Goal: Information Seeking & Learning: Check status

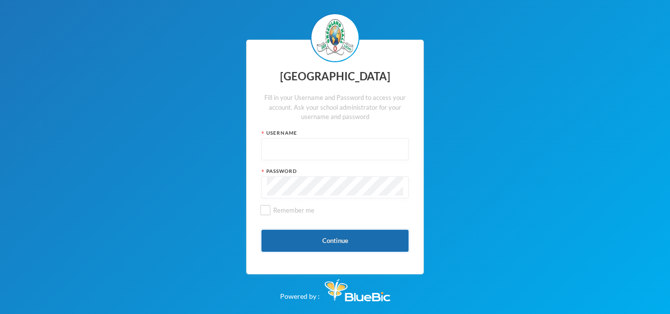
type input "glh21c104"
click at [317, 244] on button "Continue" at bounding box center [334, 241] width 147 height 22
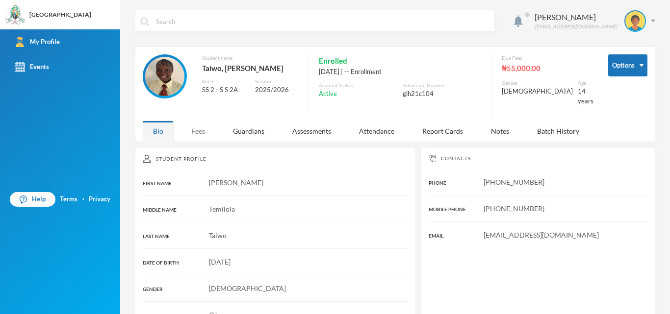
click at [201, 128] on div "Fees" at bounding box center [198, 131] width 34 height 21
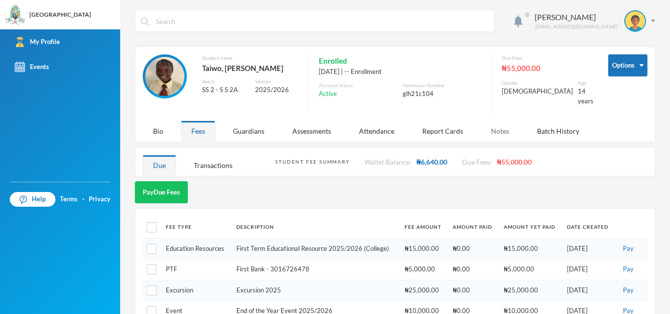
click at [506, 127] on div "Notes" at bounding box center [500, 131] width 39 height 21
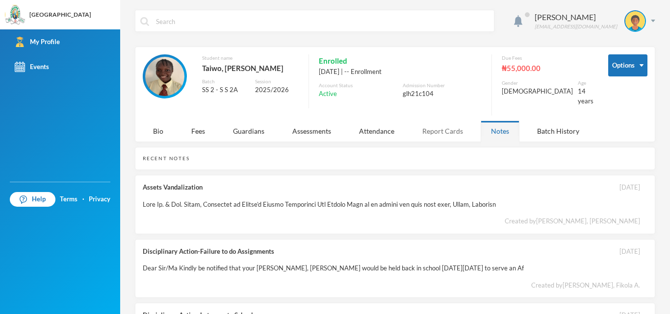
click at [466, 125] on div "Report Cards" at bounding box center [442, 131] width 61 height 21
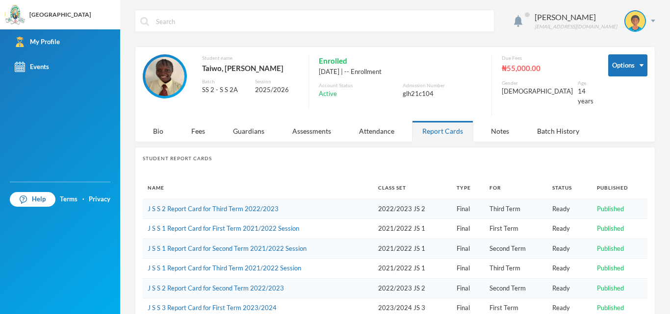
scroll to position [113, 0]
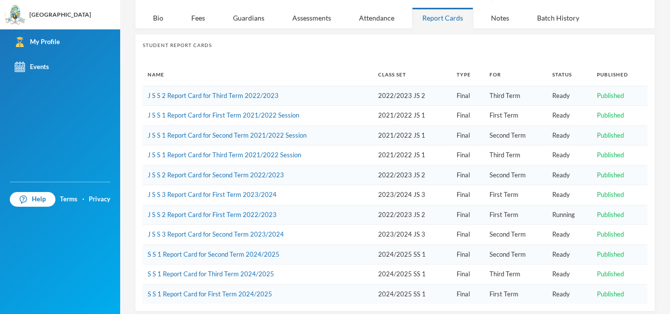
click at [200, 291] on td "S S 1 Report Card for First Term 2024/2025" at bounding box center [258, 294] width 230 height 20
click at [204, 290] on link "S S 1 Report Card for First Term 2024/2025" at bounding box center [210, 294] width 125 height 8
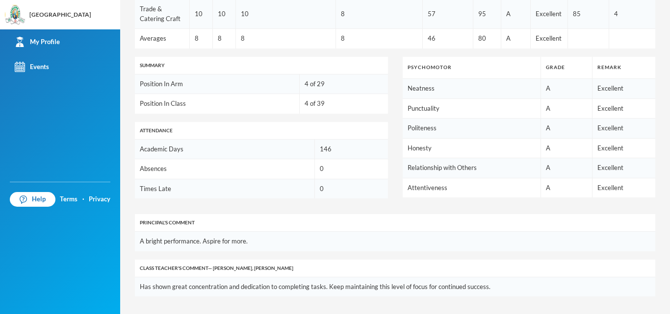
scroll to position [443, 0]
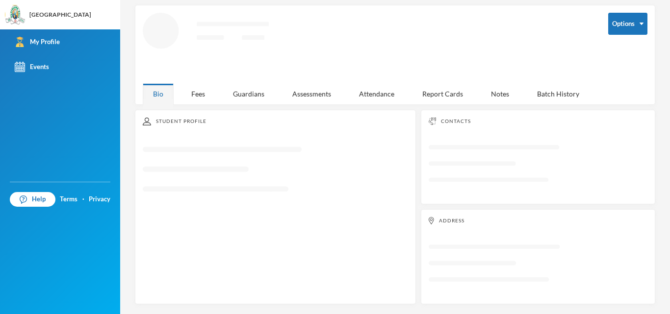
scroll to position [39, 0]
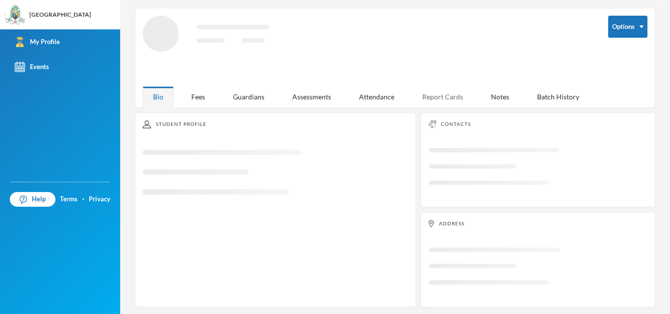
click at [454, 104] on div "Report Cards" at bounding box center [442, 96] width 61 height 21
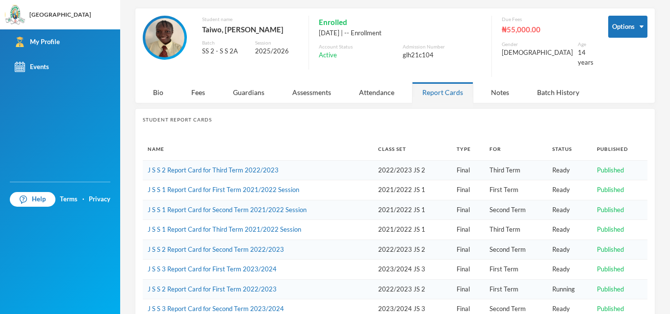
click at [397, 171] on td "2022/2023 JS 2" at bounding box center [412, 170] width 78 height 20
click at [394, 160] on td "2022/2023 JS 2" at bounding box center [412, 170] width 78 height 20
click at [256, 166] on link "J S S 2 Report Card for Third Term 2022/2023" at bounding box center [213, 170] width 131 height 8
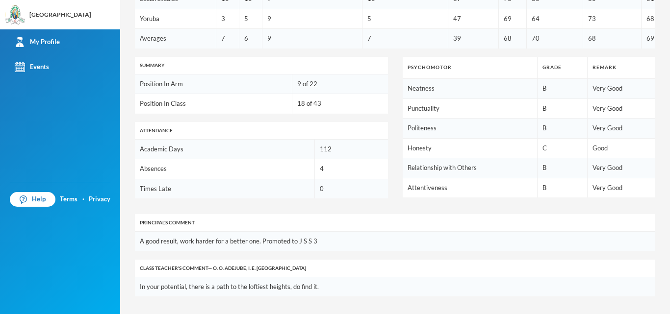
scroll to position [627, 0]
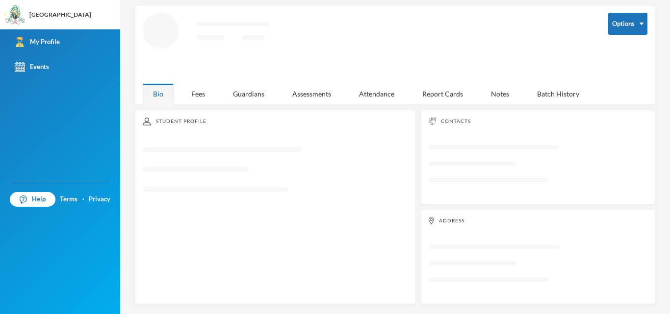
scroll to position [39, 0]
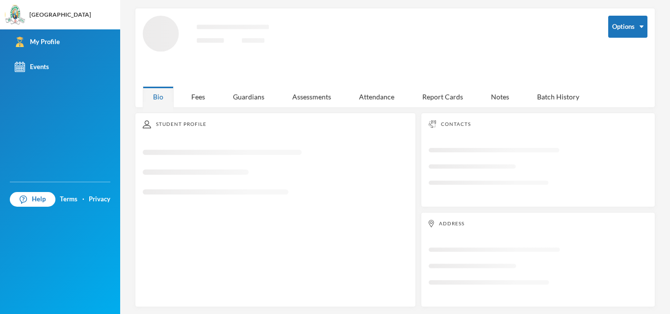
click at [435, 107] on div "[PERSON_NAME] [EMAIL_ADDRESS][DOMAIN_NAME] Options Loading interface... Bio Fee…" at bounding box center [395, 157] width 550 height 314
click at [439, 97] on div "Report Cards" at bounding box center [442, 96] width 61 height 21
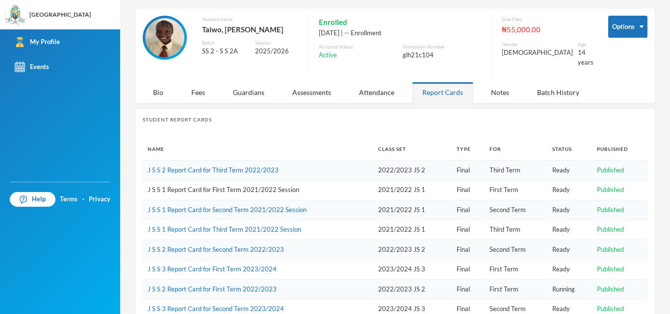
click at [247, 186] on link "J S S 1 Report Card for First Term 2021/2022 Session" at bounding box center [224, 190] width 152 height 8
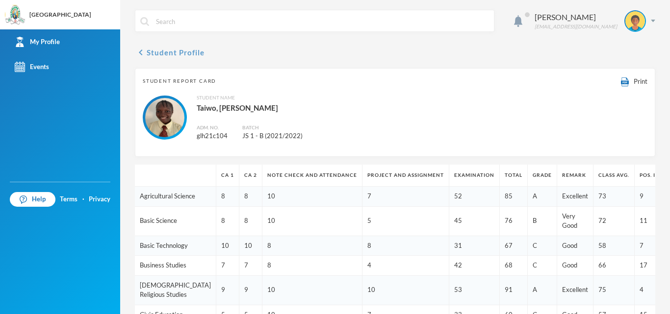
click at [148, 47] on button "chevron_left Student Profile" at bounding box center [170, 53] width 70 height 12
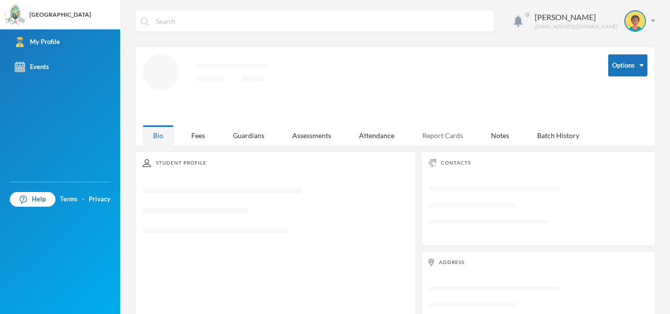
click at [450, 133] on div "Report Cards" at bounding box center [442, 135] width 61 height 21
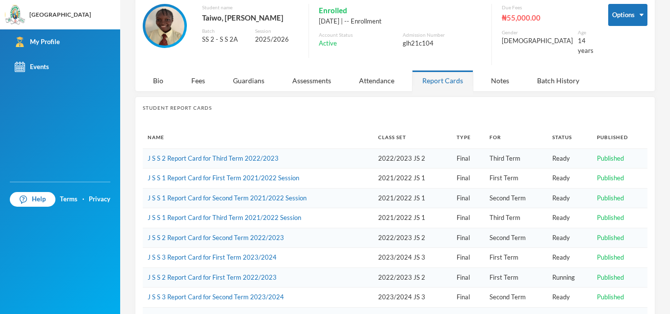
scroll to position [51, 0]
click at [242, 293] on link "J S S 3 Report Card for Second Term 2023/2024" at bounding box center [216, 297] width 136 height 8
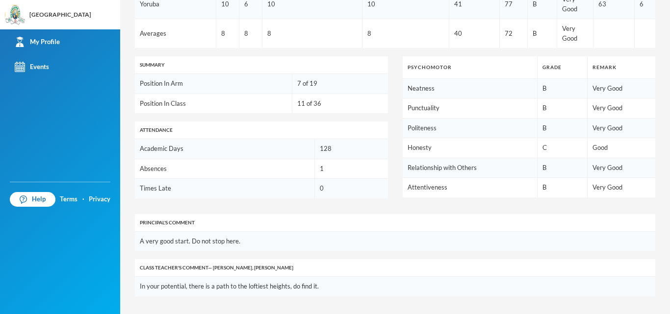
scroll to position [626, 0]
